Goal: Find specific page/section: Find specific page/section

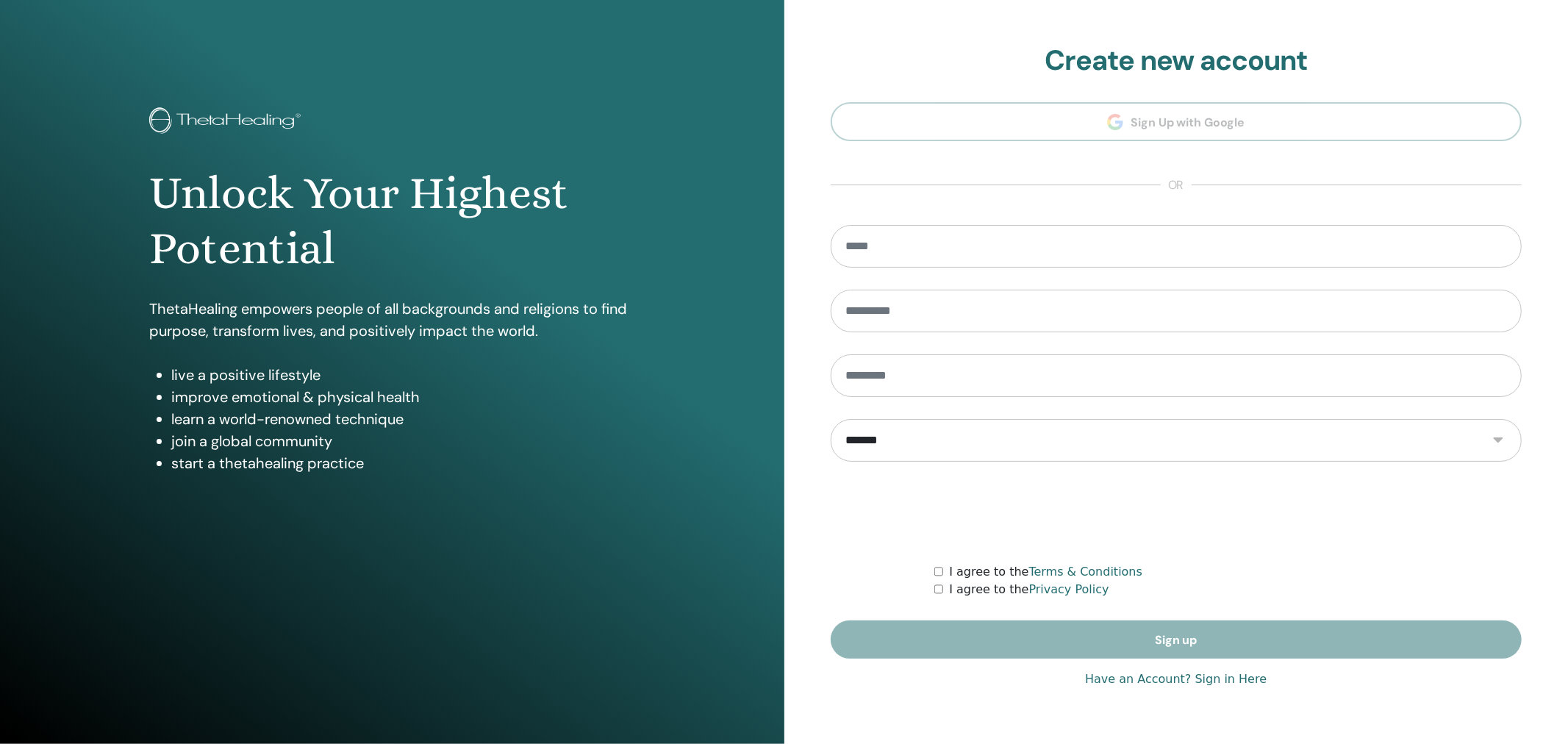
type input "**********"
click at [1127, 682] on link "Have an Account? Sign in Here" at bounding box center [1176, 679] width 182 height 18
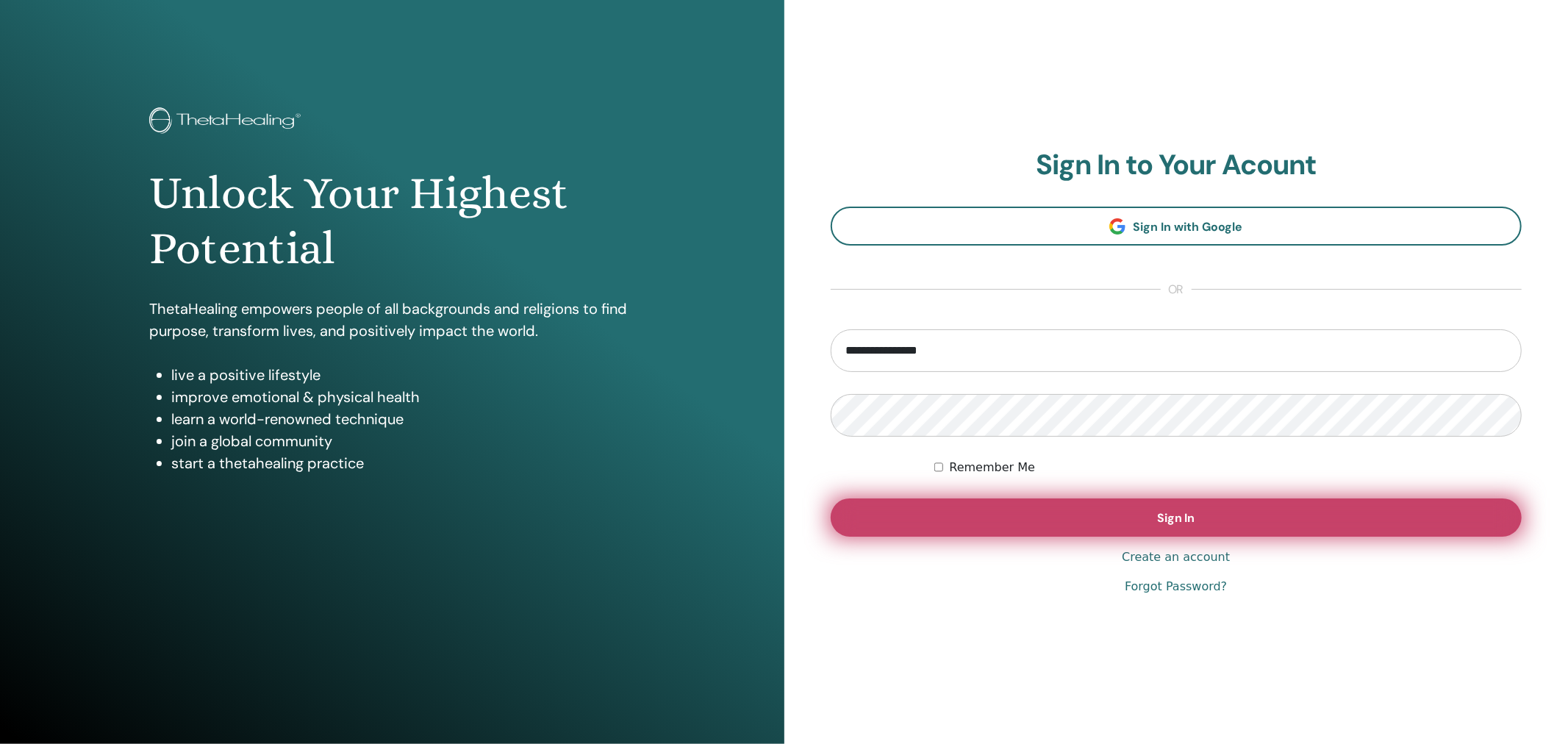
click at [1084, 519] on button "Sign In" at bounding box center [1177, 518] width 692 height 38
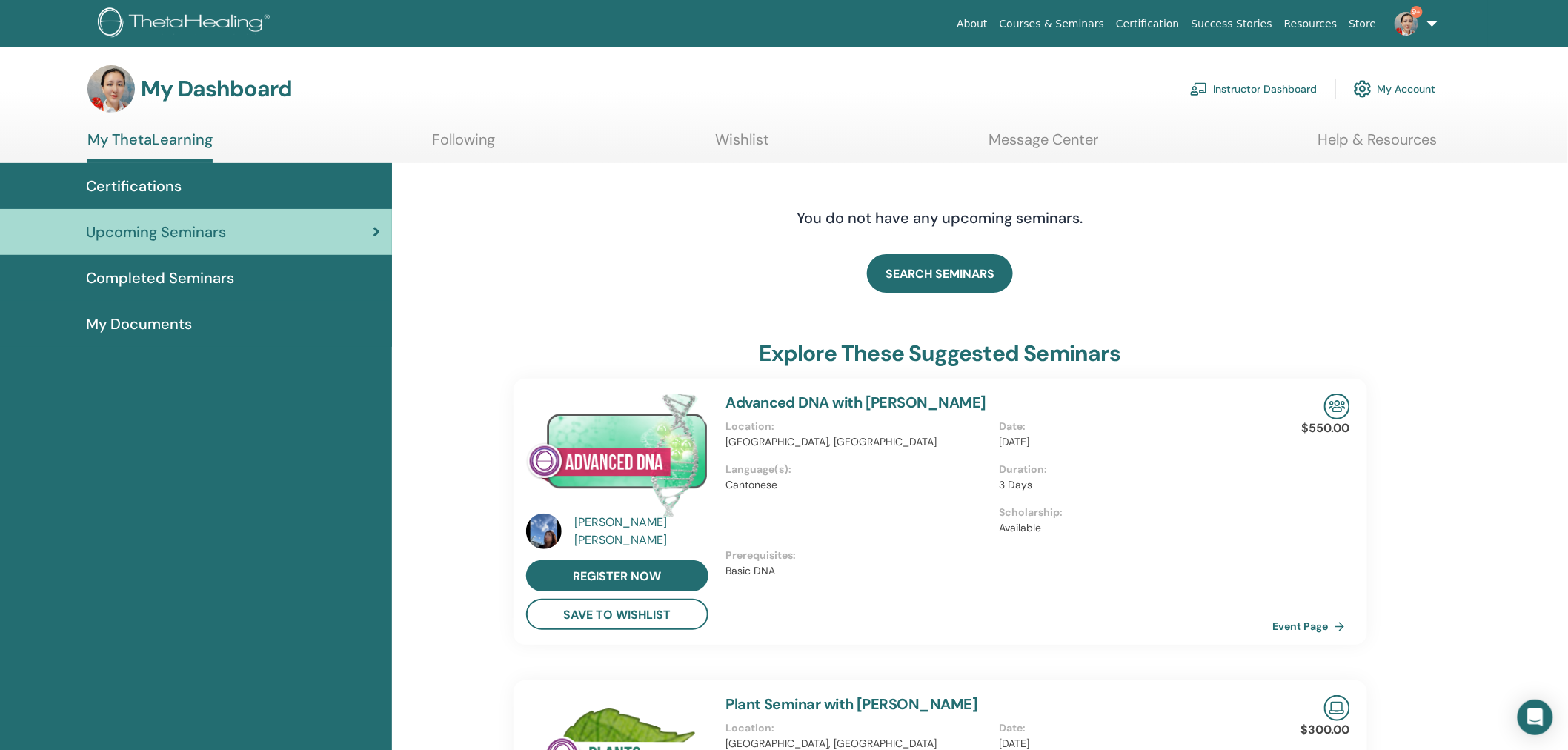
click at [1284, 89] on link "Instructor Dashboard" at bounding box center [1254, 88] width 128 height 33
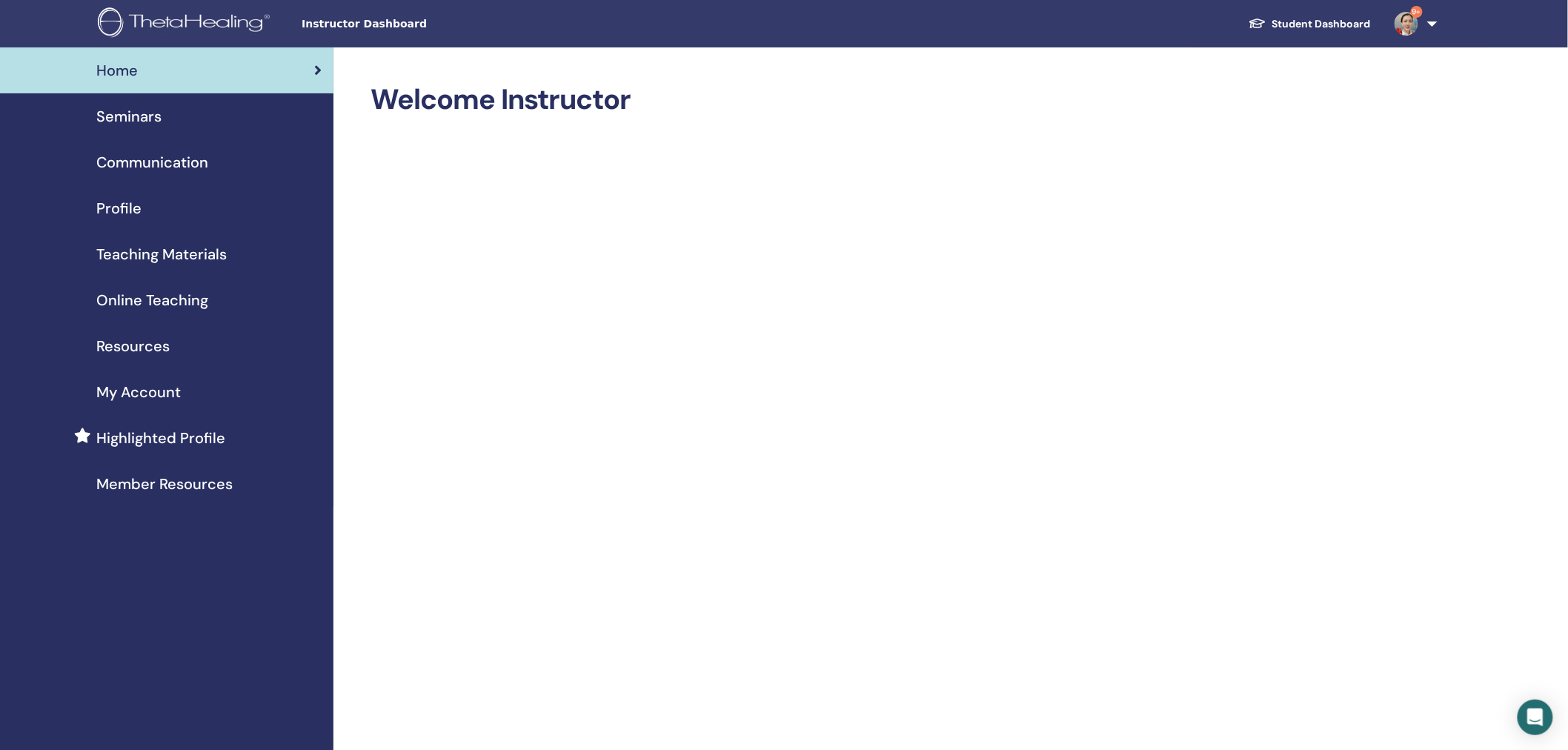
click at [145, 120] on span "Seminars" at bounding box center [129, 116] width 65 height 22
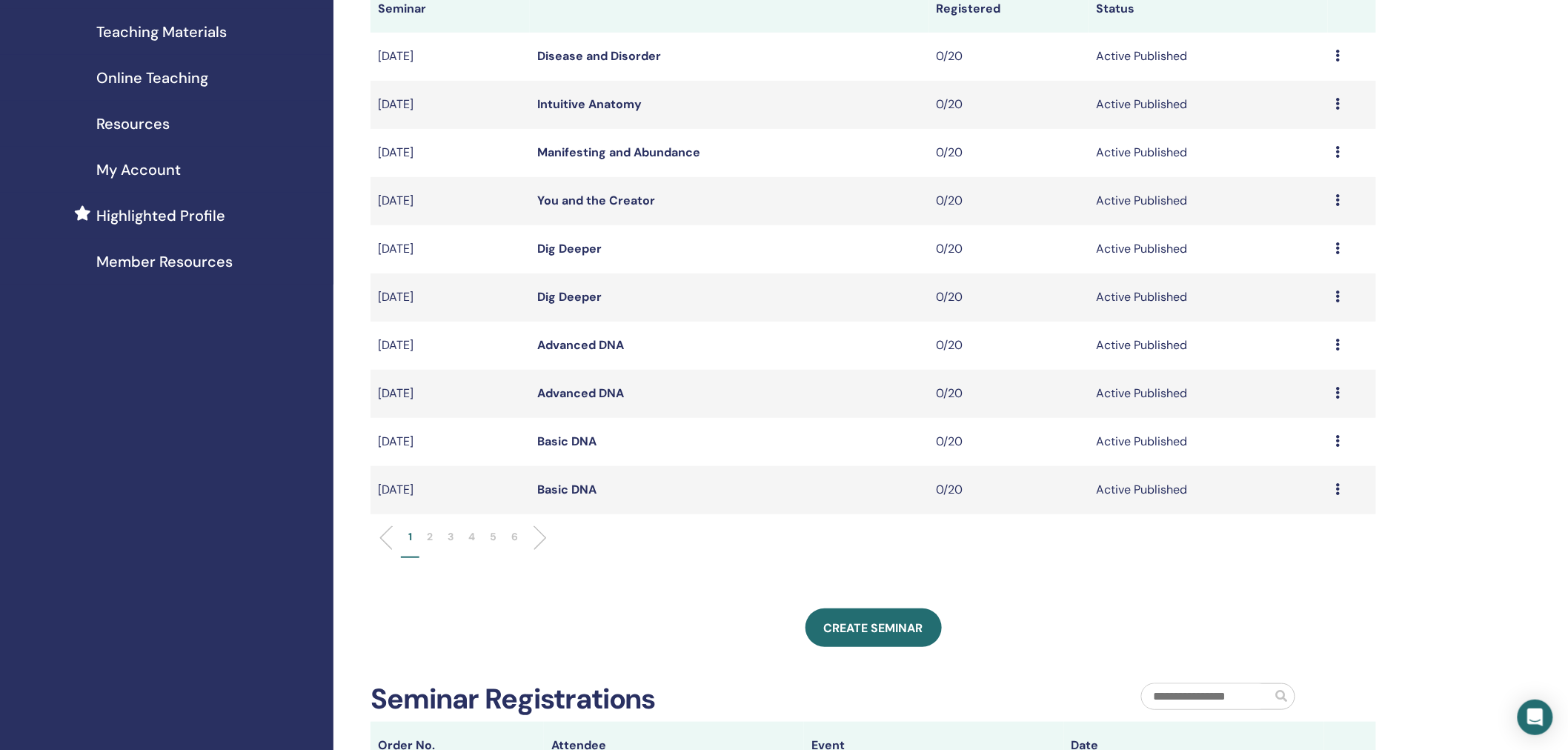
scroll to position [210, 0]
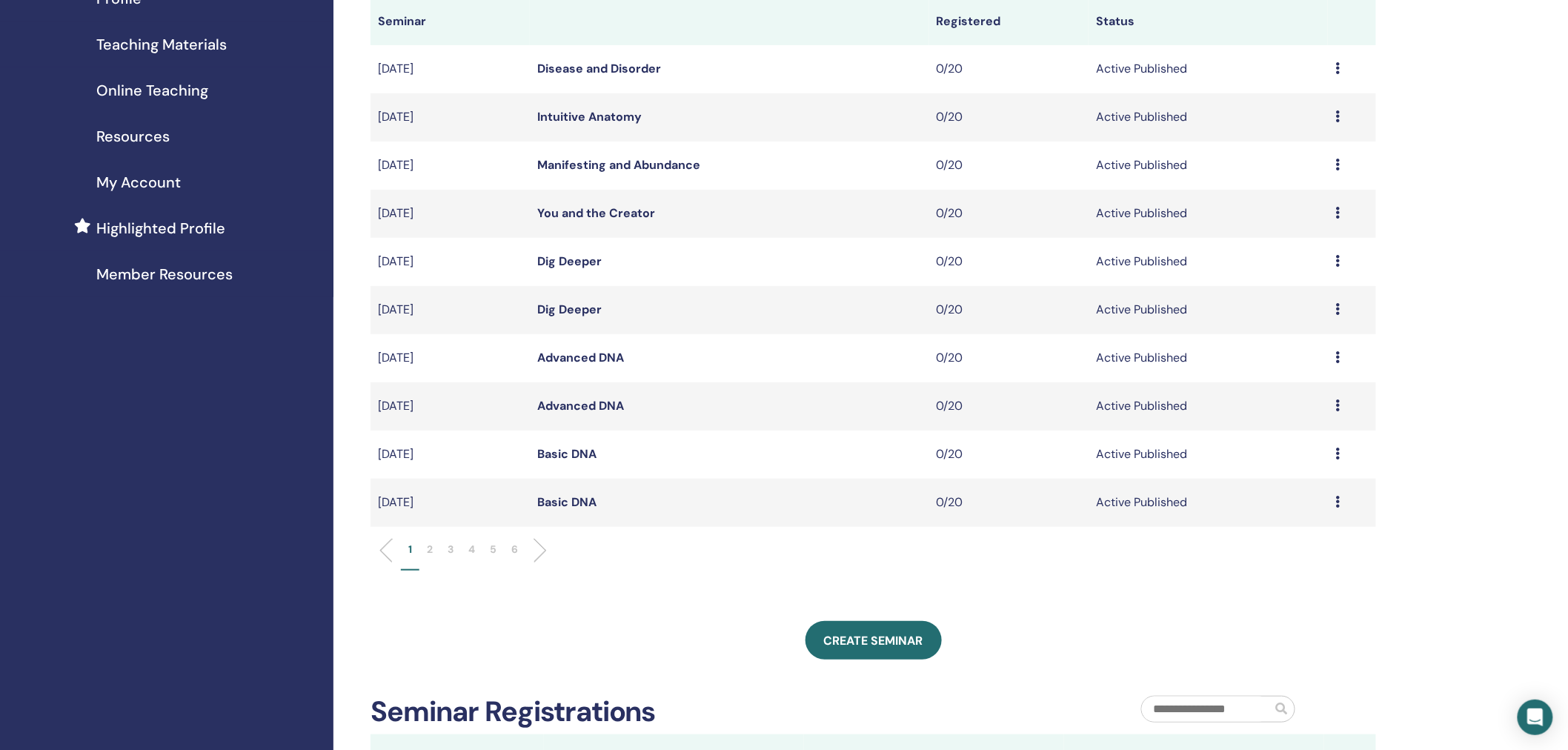
click at [431, 549] on p "2" at bounding box center [429, 548] width 6 height 15
click at [570, 406] on link "Basic DNA" at bounding box center [567, 405] width 59 height 15
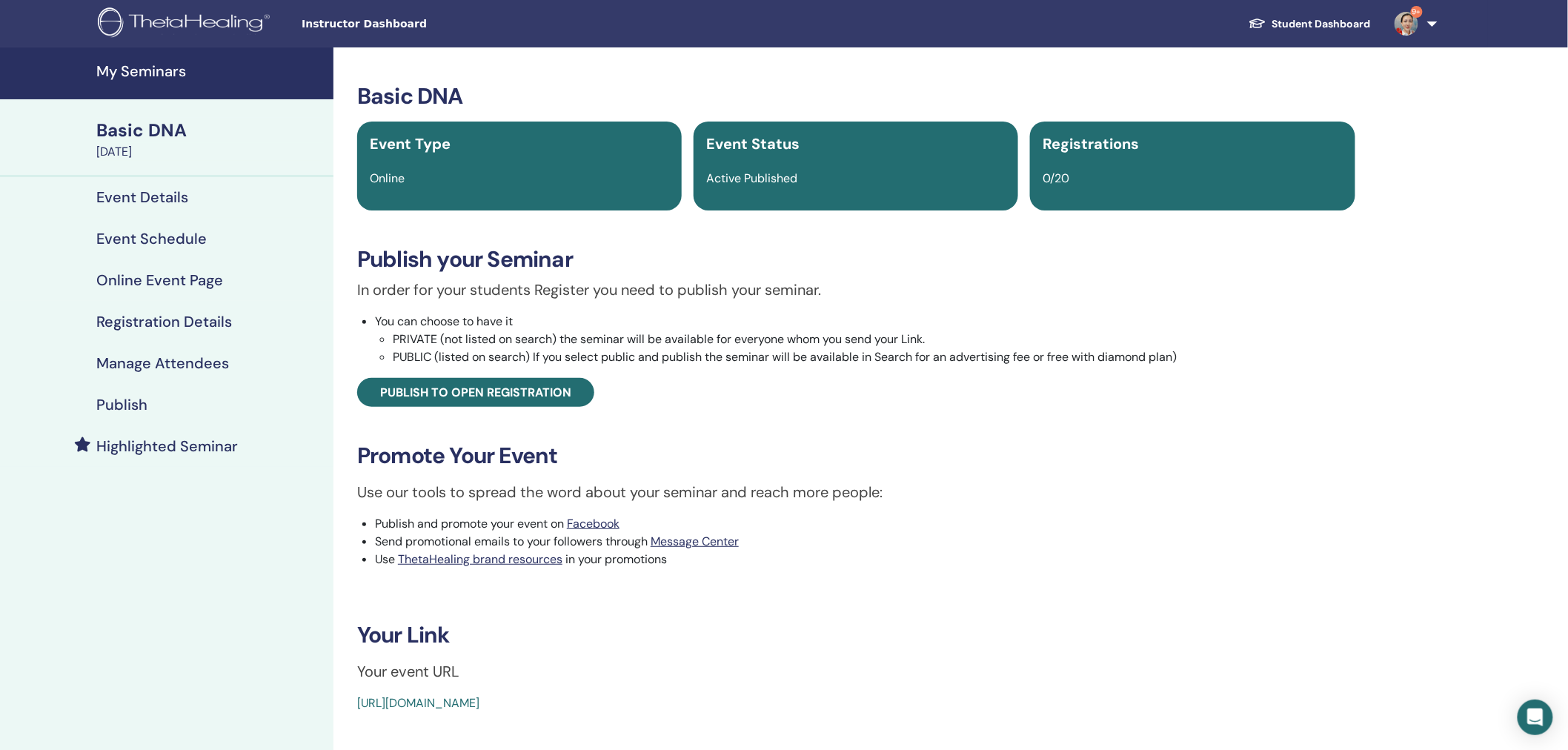
click at [691, 703] on div "https://www.thetahealing.com/seminar-378637-details.html" at bounding box center [773, 703] width 831 height 18
drag, startPoint x: 701, startPoint y: 700, endPoint x: 351, endPoint y: 703, distance: 350.0
click at [351, 703] on div "Basic DNA Event Type Online Event Status Active Published Registrations 0/20 Pu…" at bounding box center [856, 397] width 1028 height 629
copy link "https://www.thetahealing.com/seminar-378637-details.html"
